Goal: Check status: Check status

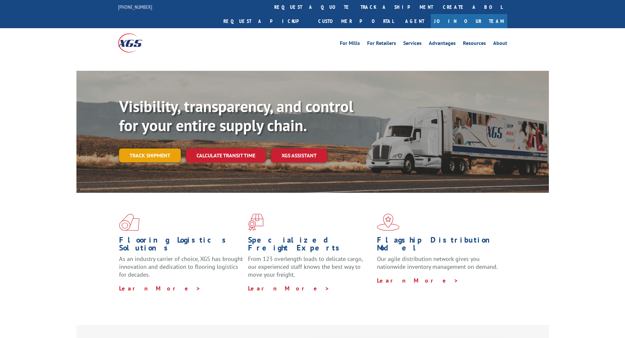
click at [144, 149] on link "Track shipment" at bounding box center [150, 156] width 62 height 14
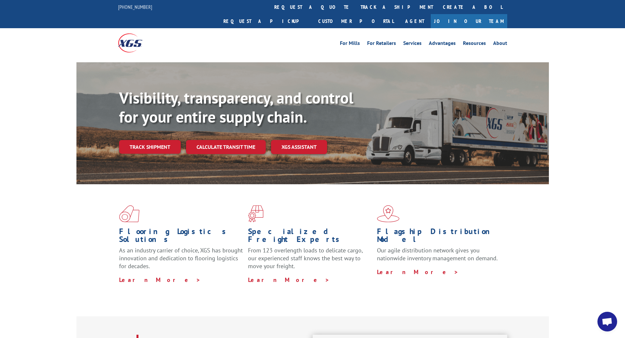
click at [155, 140] on link "Track shipment" at bounding box center [150, 147] width 62 height 14
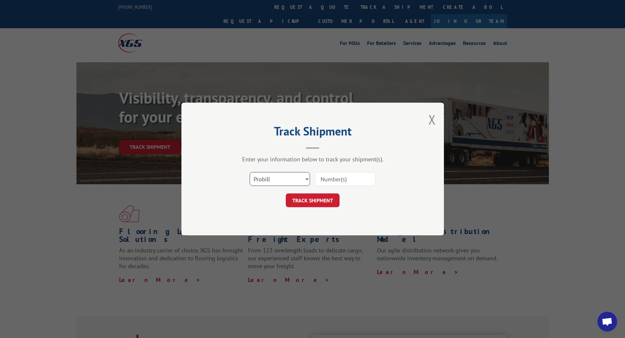
click at [302, 182] on select "Select category... Probill BOL PO" at bounding box center [280, 179] width 60 height 14
paste input "17615336"
type input "17615336"
click at [309, 203] on button "TRACK SHIPMENT" at bounding box center [313, 201] width 54 height 14
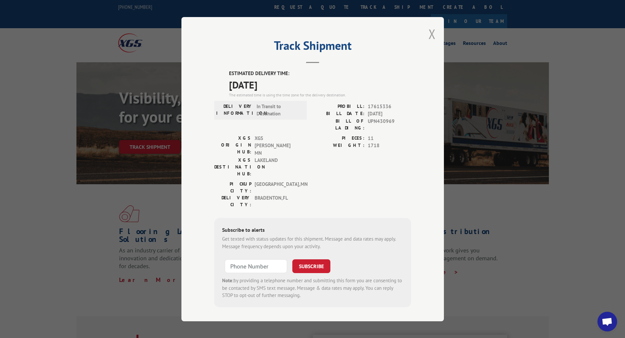
click at [430, 38] on button "Close modal" at bounding box center [431, 33] width 7 height 17
